Goal: Information Seeking & Learning: Find contact information

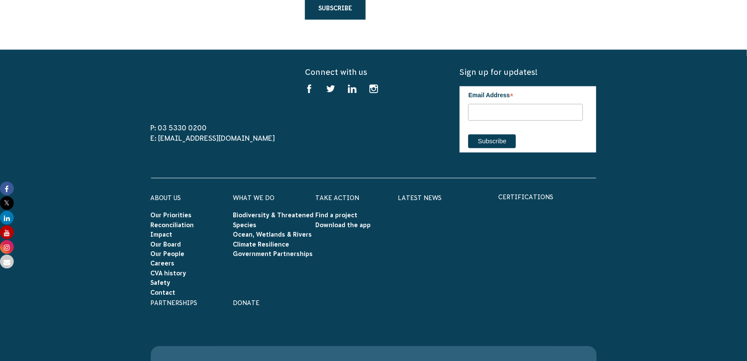
scroll to position [2692, 0]
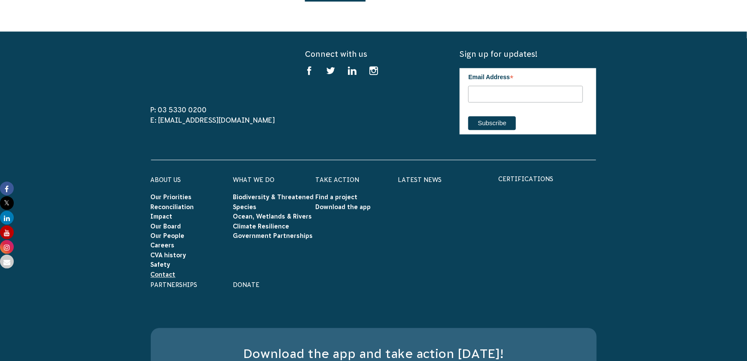
click at [162, 271] on link "Contact" at bounding box center [163, 274] width 25 height 7
click at [164, 271] on link "Contact" at bounding box center [163, 274] width 25 height 7
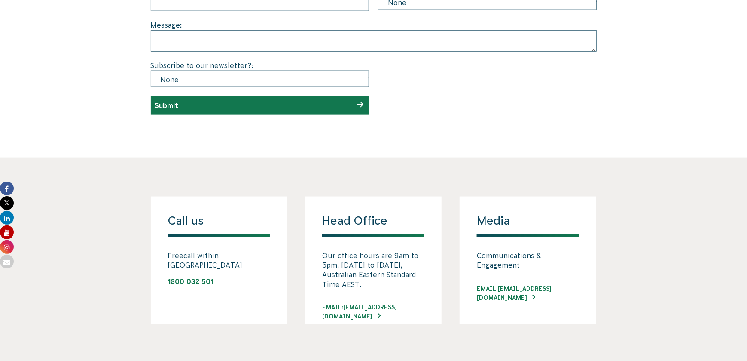
scroll to position [516, 0]
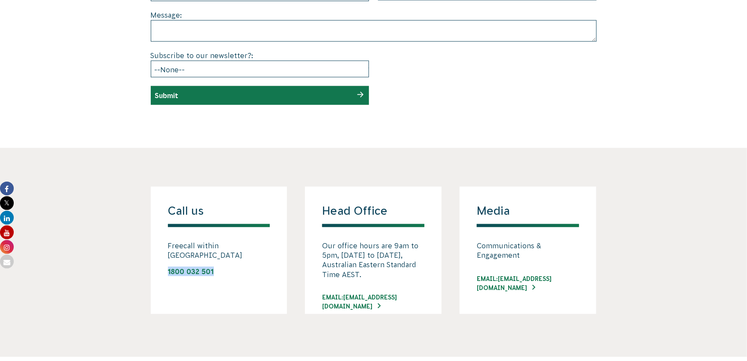
drag, startPoint x: 219, startPoint y: 260, endPoint x: 170, endPoint y: 260, distance: 49.0
click at [165, 260] on div "Call us Freecall within [GEOGRAPHIC_DATA] 1800 032 501" at bounding box center [219, 249] width 137 height 127
copy link "1800 032 501"
click at [235, 180] on section "Call us Freecall within [GEOGRAPHIC_DATA] 1800 032 501 Head Office Our office h…" at bounding box center [373, 252] width 747 height 209
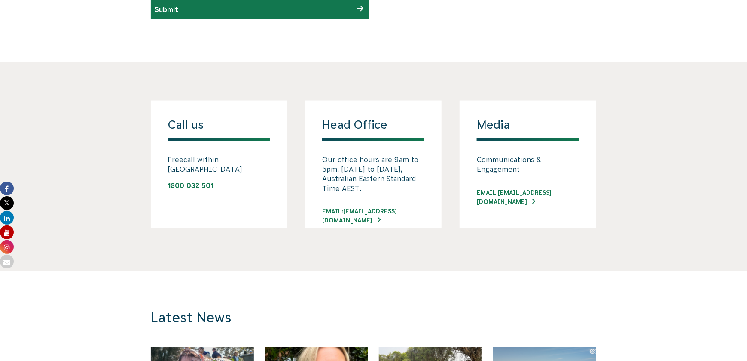
scroll to position [0, 0]
click at [370, 122] on h4 "Head Office" at bounding box center [373, 129] width 102 height 23
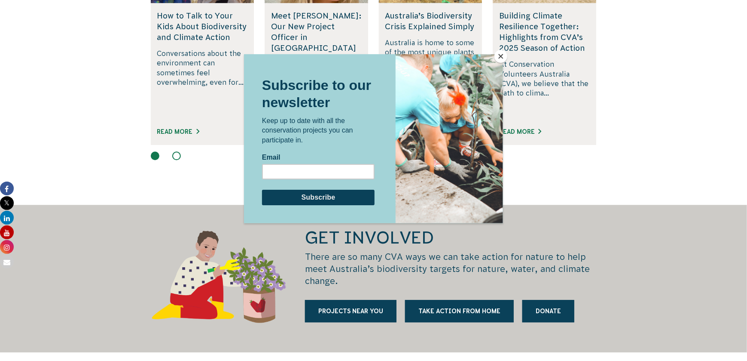
scroll to position [1038, 0]
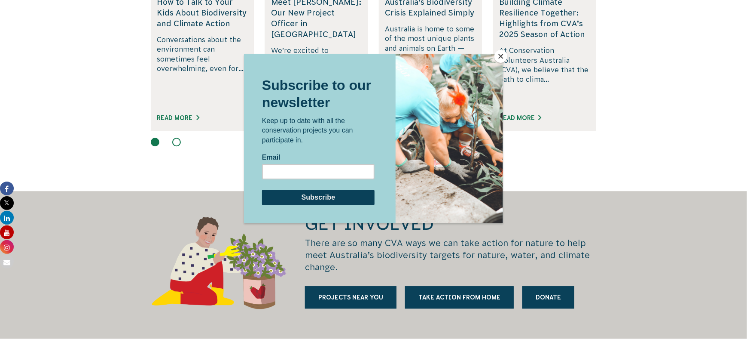
click at [501, 52] on button "Close" at bounding box center [501, 56] width 13 height 13
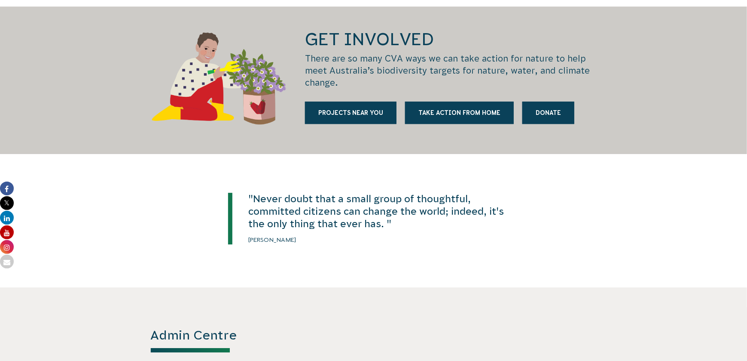
scroll to position [1381, 0]
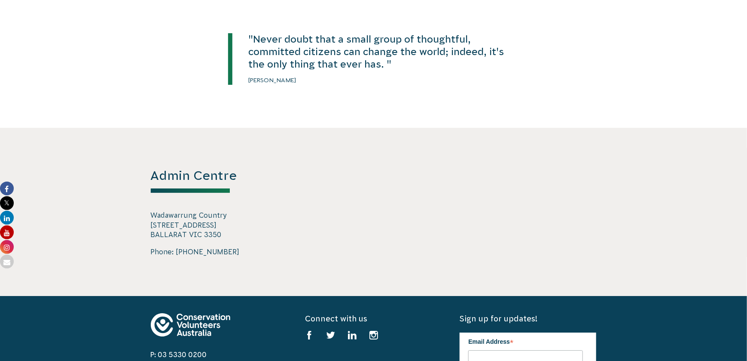
drag, startPoint x: 224, startPoint y: 216, endPoint x: 170, endPoint y: 208, distance: 54.3
click at [150, 201] on div "Admin Centre Wadawarrung Country [STREET_ADDRESS] Phone: [PHONE_NUMBER]" at bounding box center [374, 212] width 464 height 168
copy p "[STREET_ADDRESS]"
